Goal: Information Seeking & Learning: Find specific page/section

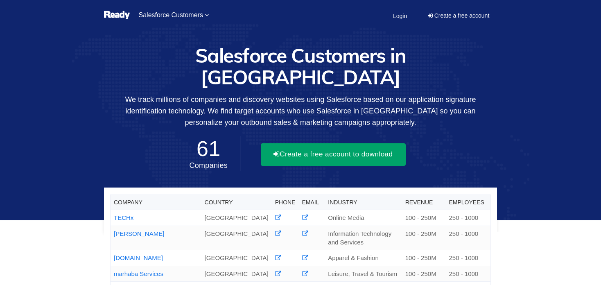
click at [322, 150] on button "Create a free account to download" at bounding box center [333, 154] width 145 height 22
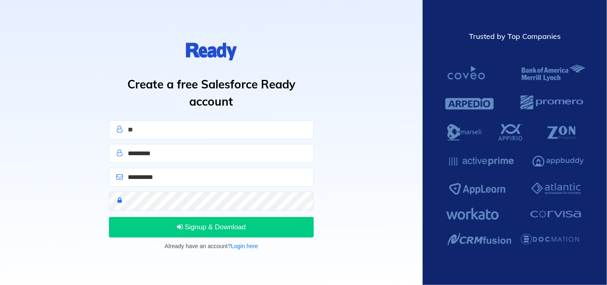
type input "*"
type input "****"
click at [165, 151] on input "text" at bounding box center [211, 153] width 205 height 19
type input "***"
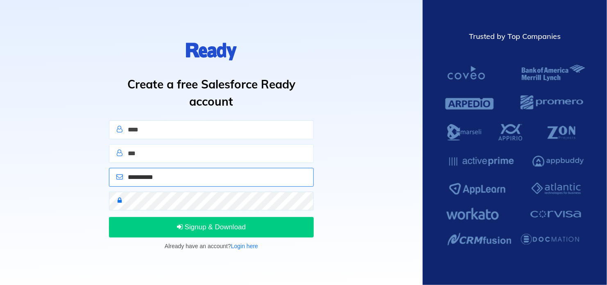
click at [152, 185] on input "email" at bounding box center [211, 177] width 205 height 19
type input "**********"
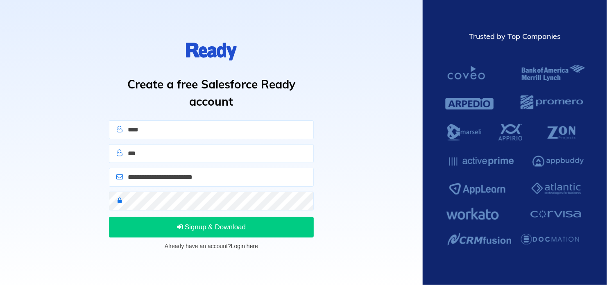
click at [244, 243] on link "Login here" at bounding box center [244, 246] width 27 height 7
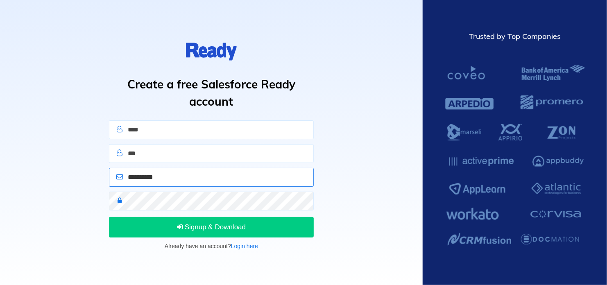
click at [173, 174] on input "email" at bounding box center [211, 177] width 205 height 19
type input "**********"
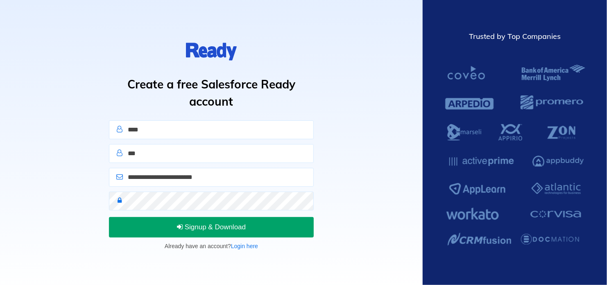
click at [196, 221] on button "Signup & Download" at bounding box center [211, 227] width 205 height 20
click at [195, 229] on button "Sign In" at bounding box center [211, 227] width 205 height 20
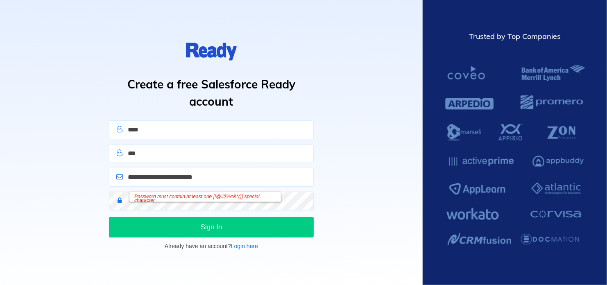
click at [220, 201] on div "Password must contain at least one [!@#$%^&*()] special character" at bounding box center [204, 197] width 151 height 10
click at [214, 199] on div "Password must contain at least one [!@#$%^&*()] special character" at bounding box center [204, 197] width 151 height 10
click at [133, 200] on div "Password must contain at least one [!@#$%^&*()] special character" at bounding box center [204, 197] width 151 height 10
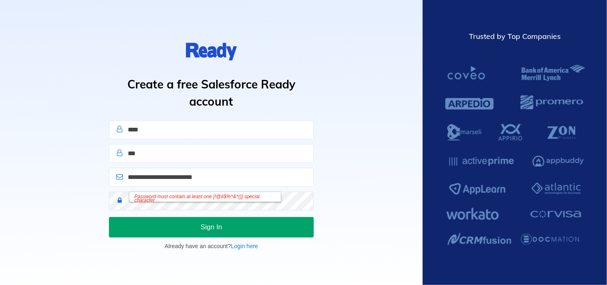
click at [273, 230] on button "Sign In" at bounding box center [211, 227] width 205 height 20
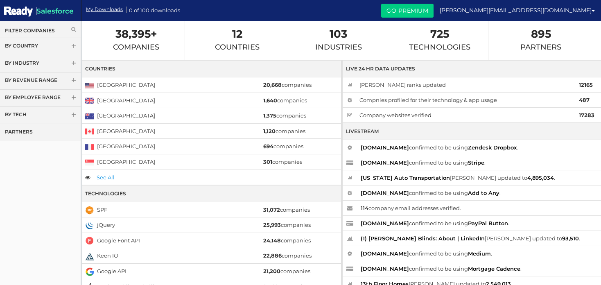
click at [73, 42] on link "By Country" at bounding box center [40, 46] width 81 height 17
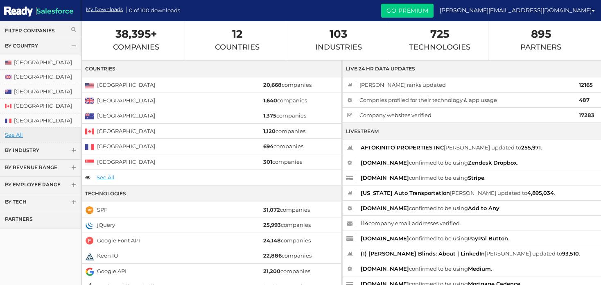
click at [14, 133] on link "See All" at bounding box center [40, 135] width 81 height 14
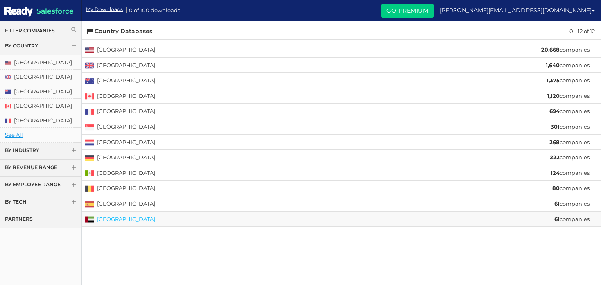
click at [131, 218] on link "[GEOGRAPHIC_DATA]" at bounding box center [126, 219] width 58 height 7
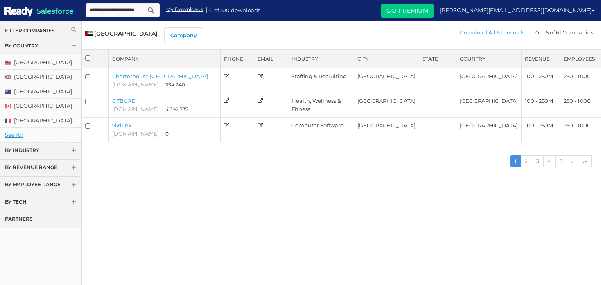
click at [73, 148] on span at bounding box center [74, 151] width 6 height 6
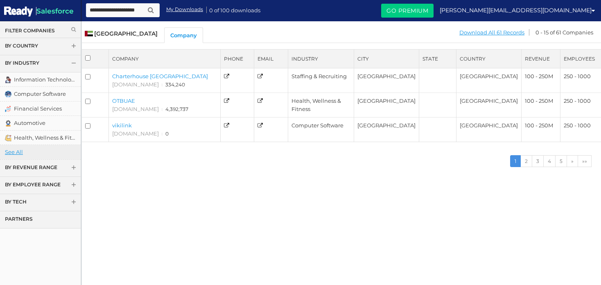
click at [13, 149] on link "See All" at bounding box center [40, 152] width 81 height 14
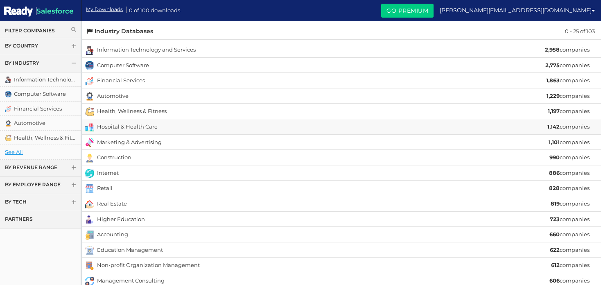
click at [484, 126] on li "Hospital & Health Care 1,142 companies" at bounding box center [341, 127] width 519 height 16
click at [138, 125] on link "Hospital & Health Care" at bounding box center [127, 126] width 61 height 7
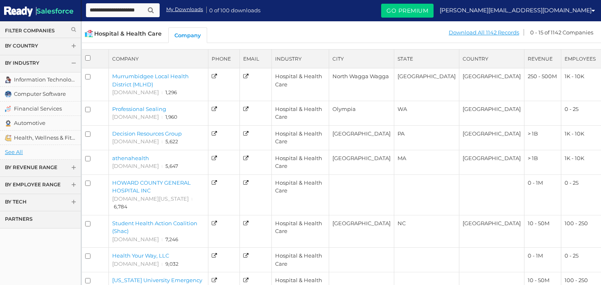
click at [71, 43] on link "By Country" at bounding box center [40, 46] width 81 height 17
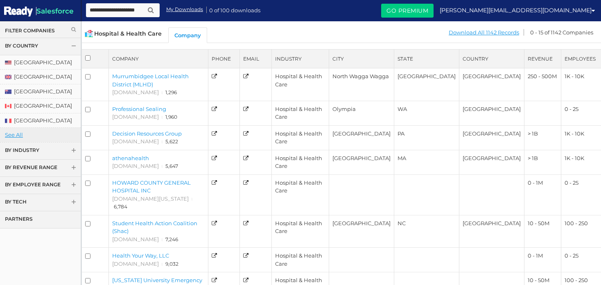
click at [13, 131] on link "See All" at bounding box center [40, 135] width 81 height 14
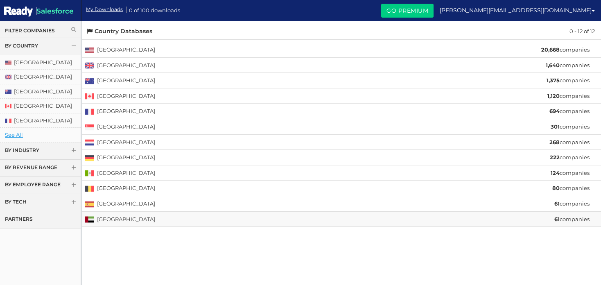
click at [489, 218] on li "[GEOGRAPHIC_DATA] 61 companies" at bounding box center [341, 219] width 519 height 15
click at [142, 212] on li "[GEOGRAPHIC_DATA] 61 companies" at bounding box center [341, 219] width 519 height 15
click at [155, 217] on li "United Arab Emirates 61 companies" at bounding box center [341, 219] width 519 height 15
click at [320, 215] on li "United Arab Emirates 61 companies" at bounding box center [341, 219] width 519 height 15
click at [124, 219] on link "[GEOGRAPHIC_DATA]" at bounding box center [126, 219] width 58 height 7
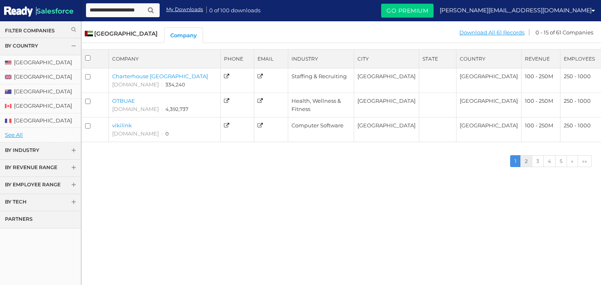
click at [530, 157] on link "2" at bounding box center [526, 161] width 12 height 12
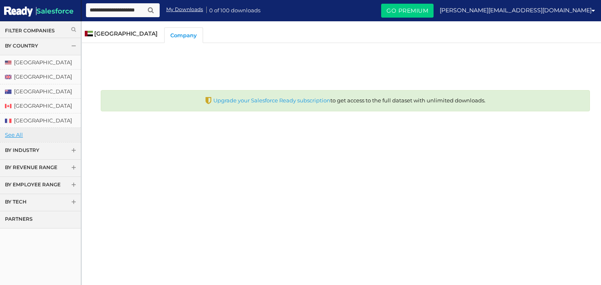
click at [18, 132] on link "See All" at bounding box center [40, 135] width 81 height 14
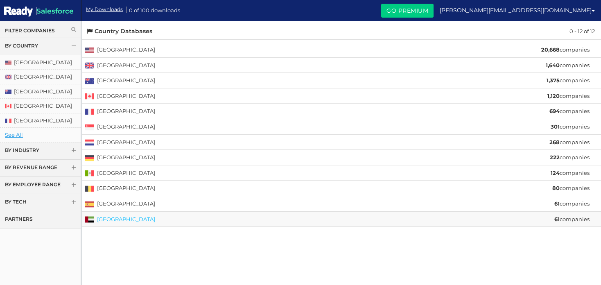
click at [144, 217] on link "[GEOGRAPHIC_DATA]" at bounding box center [126, 219] width 58 height 7
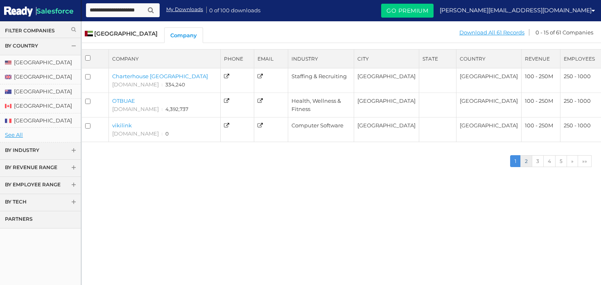
click at [529, 160] on link "2" at bounding box center [526, 161] width 12 height 12
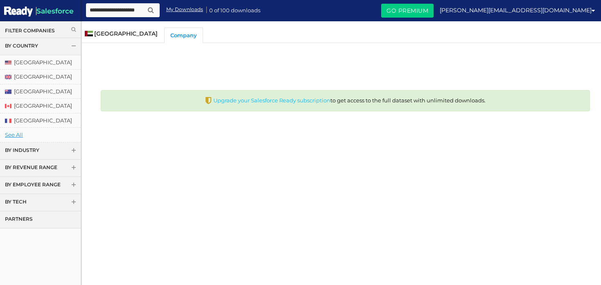
click at [294, 102] on link "Upgrade your Salesforce Ready subscription" at bounding box center [271, 100] width 117 height 7
